Goal: Task Accomplishment & Management: Use online tool/utility

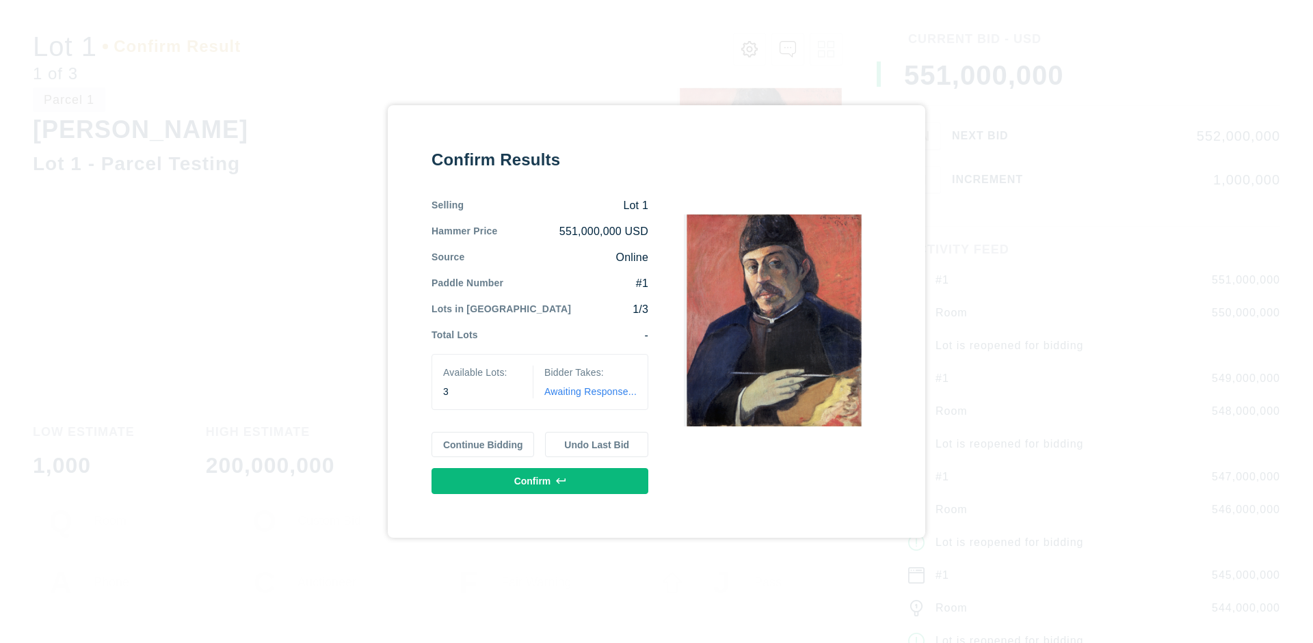
click at [483, 444] on button "Continue Bidding" at bounding box center [482, 445] width 103 height 26
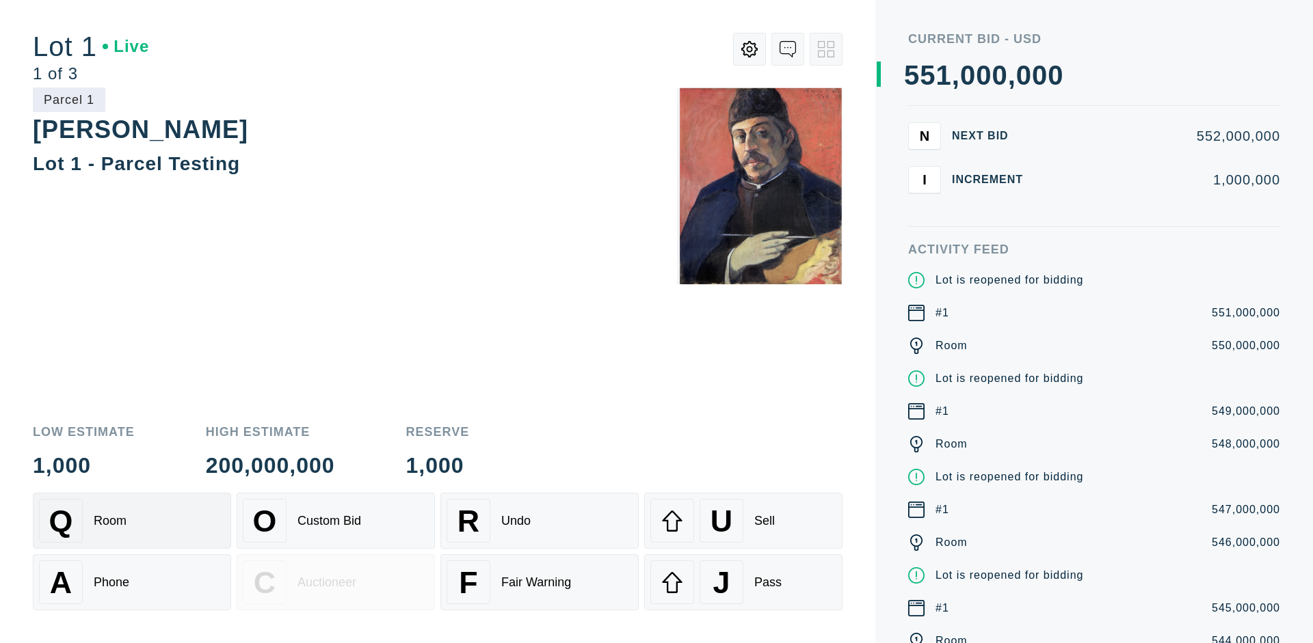
click at [132, 521] on div "Q Room" at bounding box center [132, 521] width 186 height 44
